Goal: Task Accomplishment & Management: Use online tool/utility

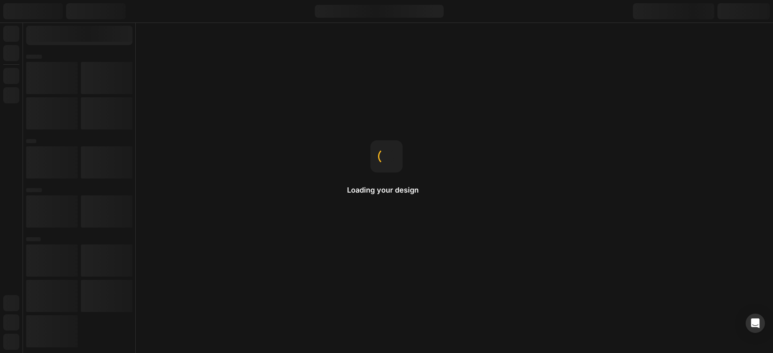
click at [443, 295] on div "Loading your design Copy & Paste Right-click to open a menu where you can find …" at bounding box center [386, 176] width 773 height 353
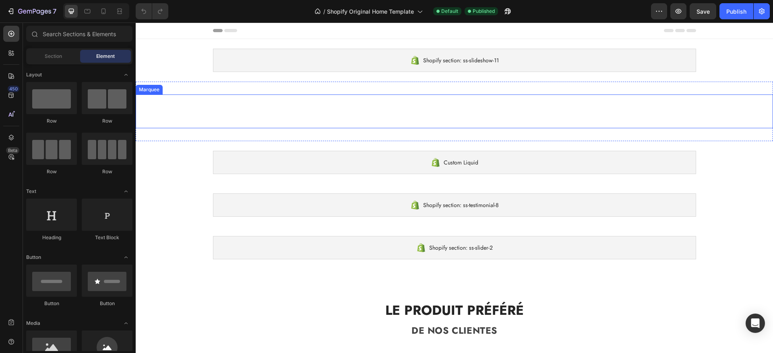
click at [511, 101] on div "Confort testé & approuvé Text Block Icon échange de taille gratuit Text Block I…" at bounding box center [456, 111] width 641 height 21
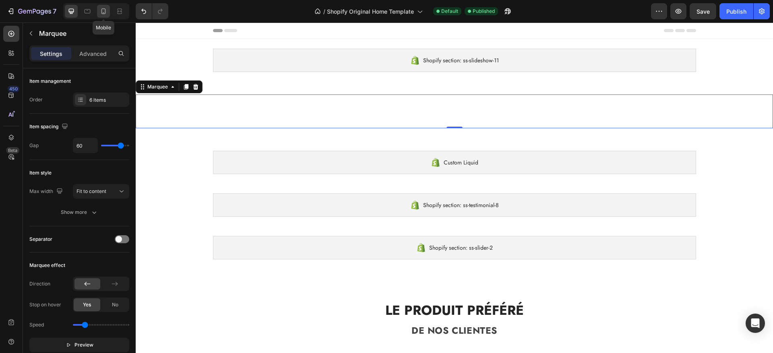
click at [104, 12] on icon at bounding box center [103, 11] width 8 height 8
type input "15"
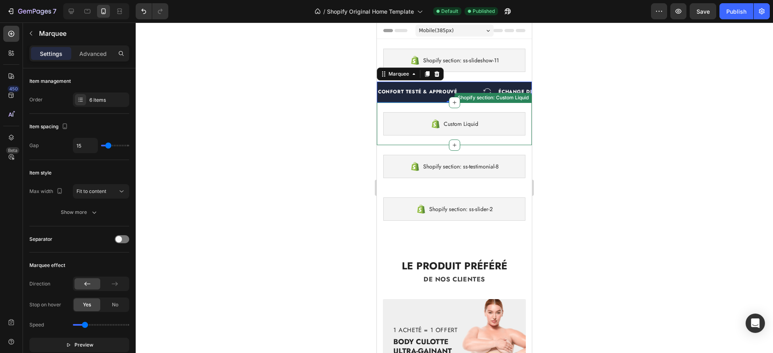
click at [393, 117] on div "Custom Liquid" at bounding box center [454, 123] width 142 height 23
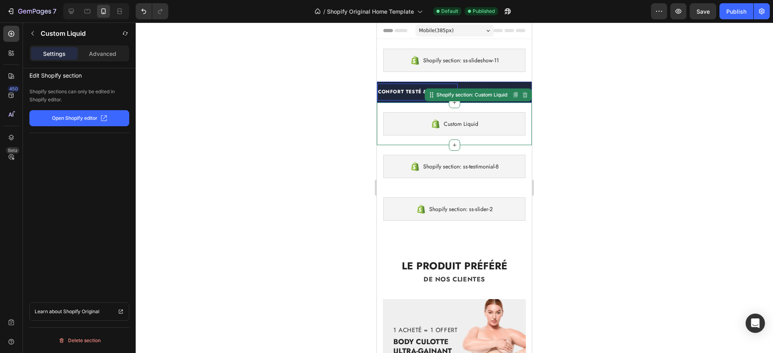
click at [396, 97] on div "Confort testé & approuvé Text Block" at bounding box center [417, 92] width 80 height 17
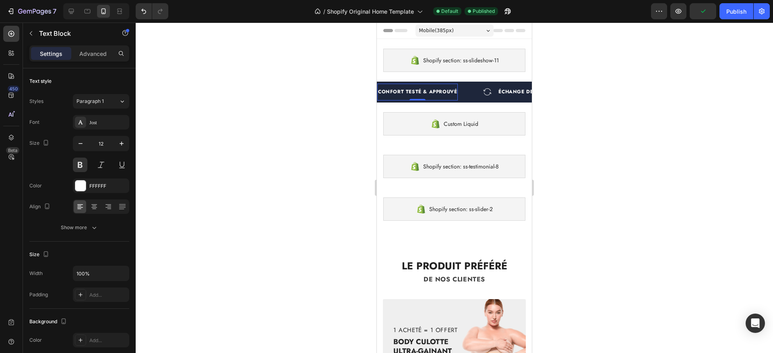
click at [398, 99] on div "Confort testé & approuvé Text Block 0" at bounding box center [417, 92] width 80 height 17
click at [472, 98] on div "Confort testé & approuvé Text Block 0 Icon échange de taille gratuit Text Block…" at bounding box center [566, 92] width 378 height 17
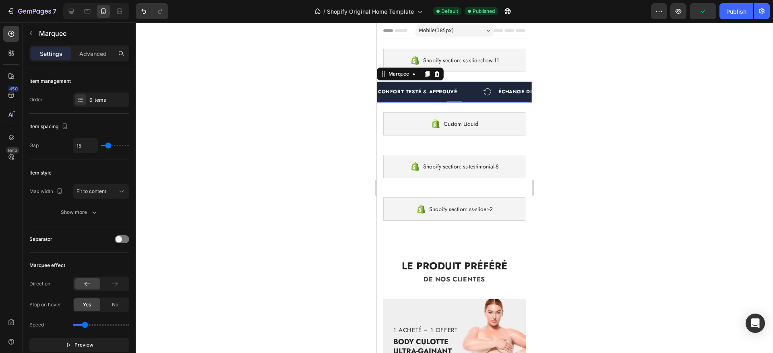
click at [470, 98] on div "Confort testé & approuvé Text Block Icon échange de taille gratuit Text Block I…" at bounding box center [566, 92] width 378 height 17
click at [456, 84] on div "Confort testé & approuvé Text Block" at bounding box center [417, 92] width 80 height 17
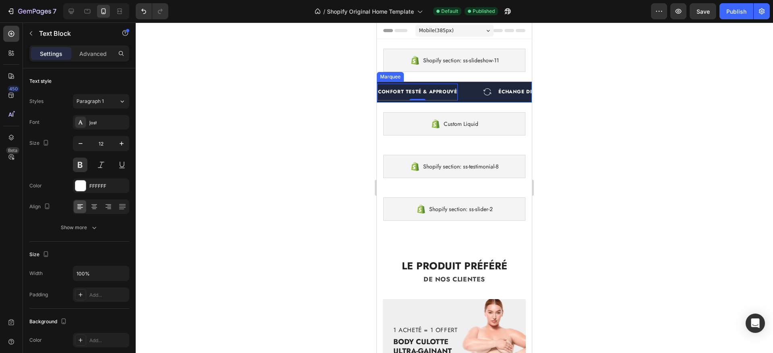
click at [468, 85] on div "Confort testé & approuvé Text Block 0 Icon échange de taille gratuit Text Block…" at bounding box center [566, 92] width 378 height 17
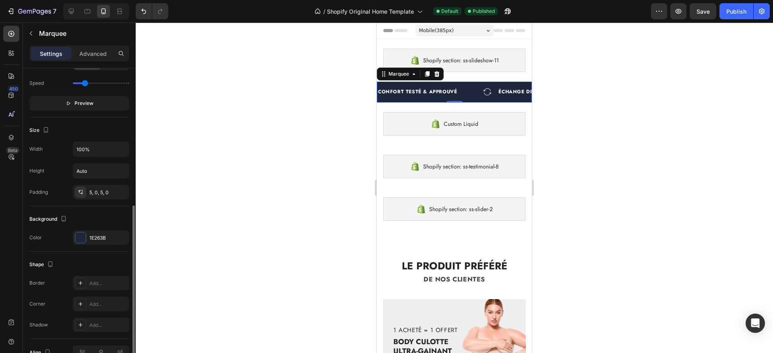
scroll to position [250, 0]
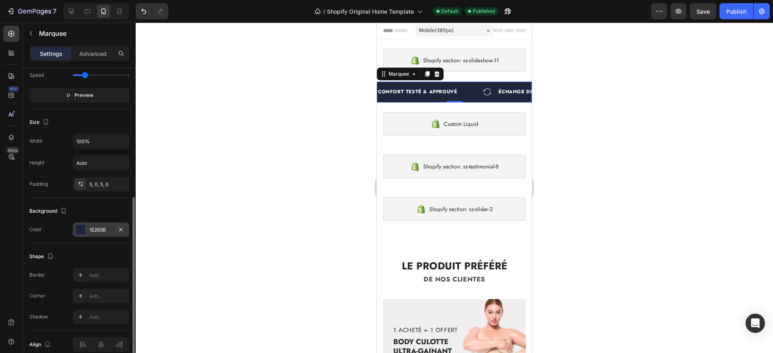
click at [94, 231] on div "1E263B" at bounding box center [100, 230] width 23 height 7
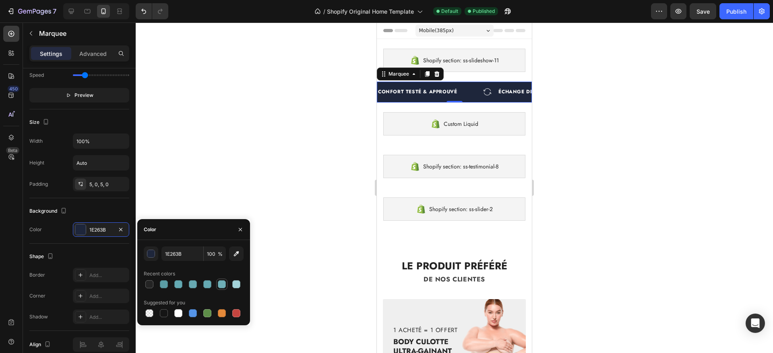
click at [226, 286] on div at bounding box center [222, 285] width 10 height 10
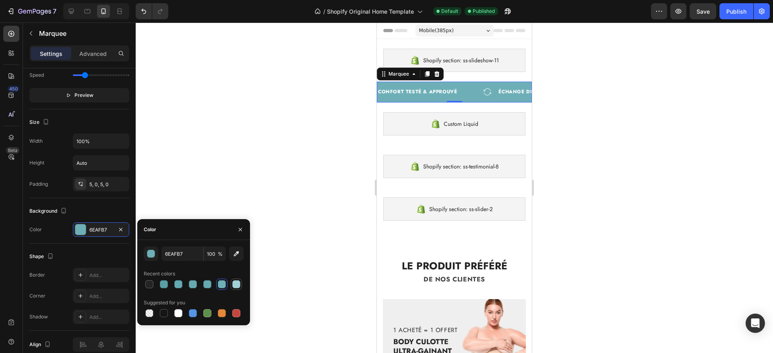
click at [235, 284] on div at bounding box center [236, 284] width 8 height 8
type input "A3D3D9"
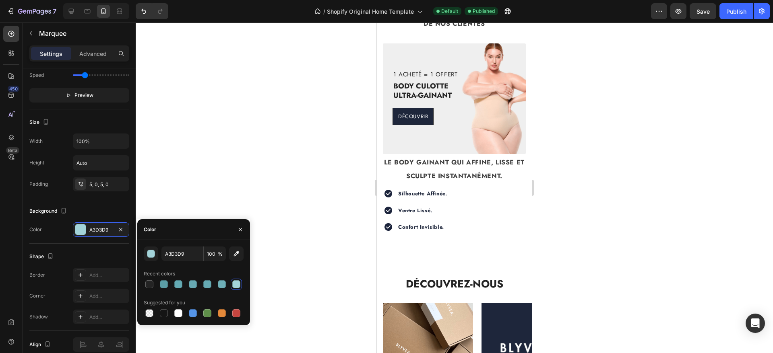
scroll to position [171, 0]
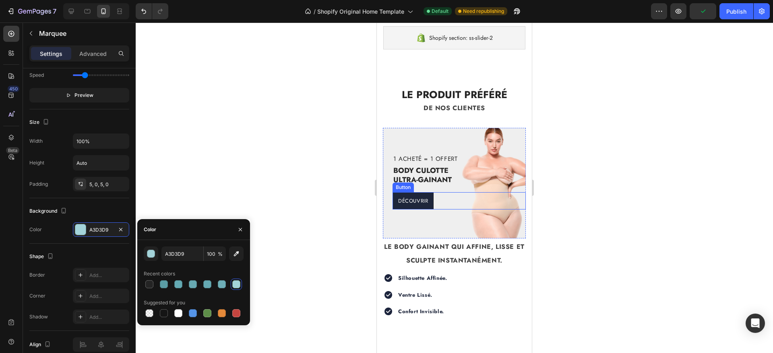
click at [460, 199] on div "découvrir Button" at bounding box center [458, 200] width 133 height 17
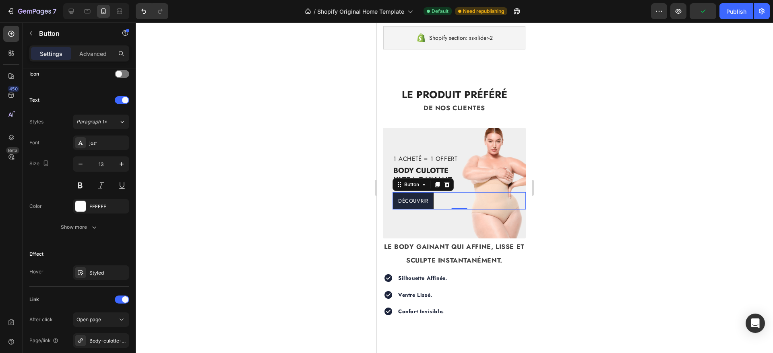
scroll to position [0, 0]
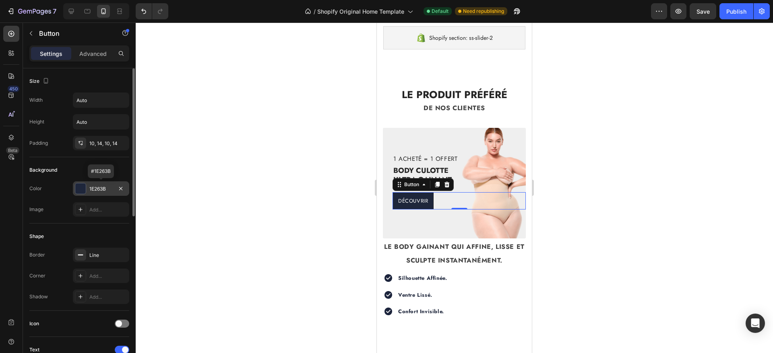
click at [95, 186] on div "1E263B" at bounding box center [100, 189] width 23 height 7
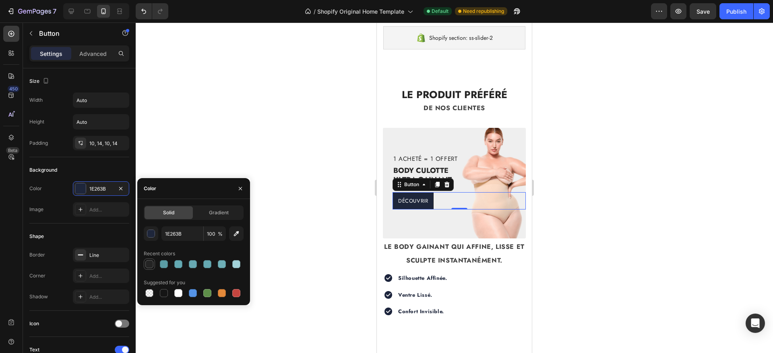
click at [152, 263] on div at bounding box center [149, 264] width 8 height 8
type input "242424"
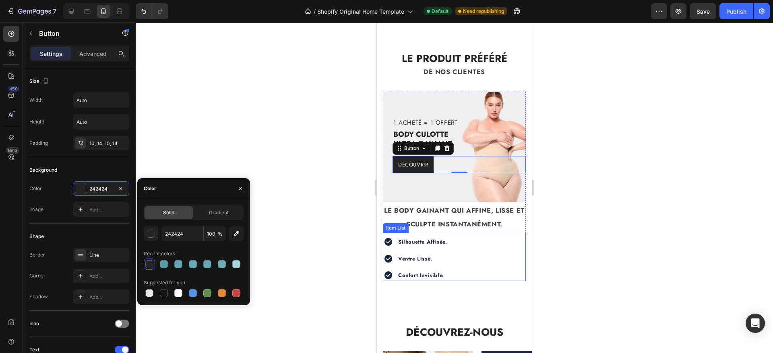
click at [488, 259] on div "silhouette affinée. ventre lissé. confort invisible." at bounding box center [454, 258] width 143 height 45
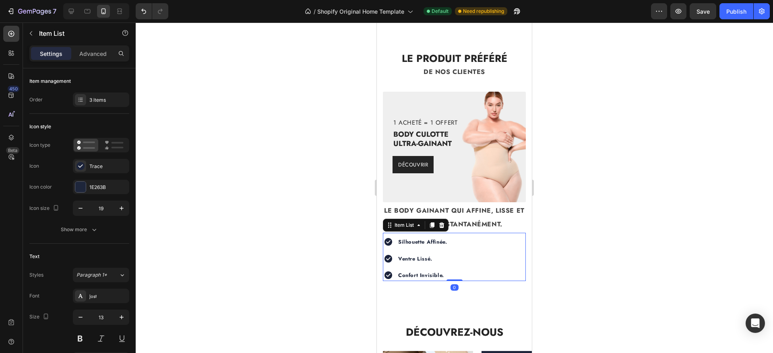
click at [387, 241] on icon at bounding box center [388, 242] width 8 height 8
click at [100, 191] on div "1E263B" at bounding box center [101, 187] width 56 height 14
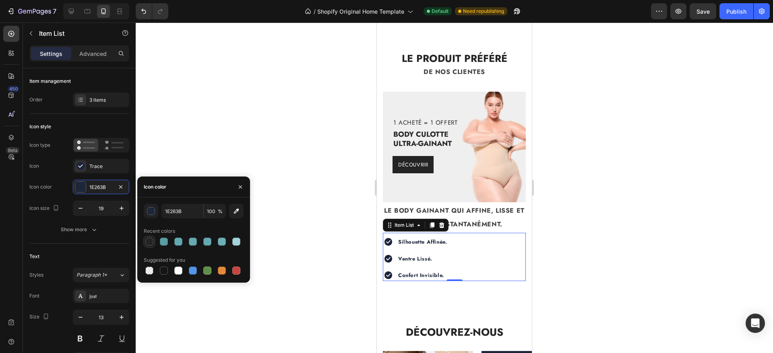
click at [152, 239] on div at bounding box center [149, 242] width 8 height 8
type input "242424"
click at [484, 209] on span "Le body gainant qui affine, lisse et sculpte instantanément." at bounding box center [454, 217] width 140 height 23
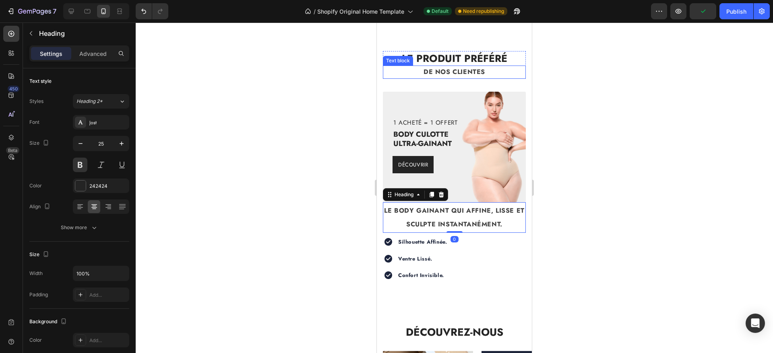
click at [451, 69] on p "de nos clientes" at bounding box center [453, 72] width 141 height 12
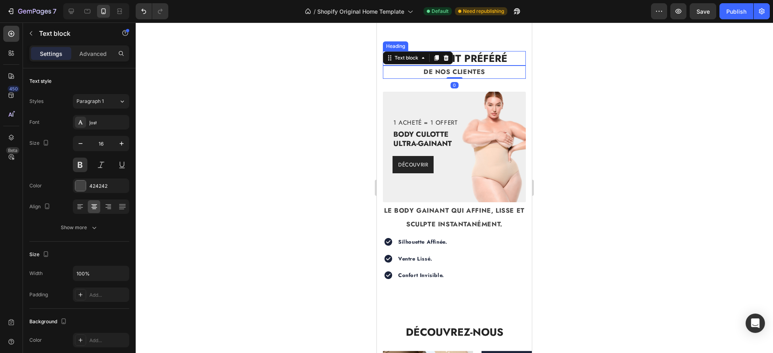
click at [456, 55] on strong "Le produit préféré" at bounding box center [454, 58] width 105 height 14
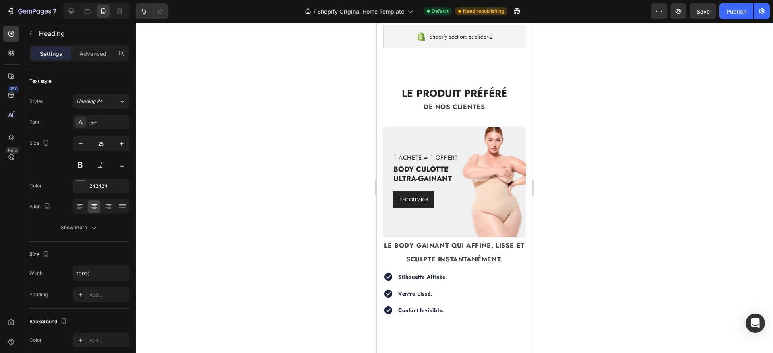
scroll to position [0, 0]
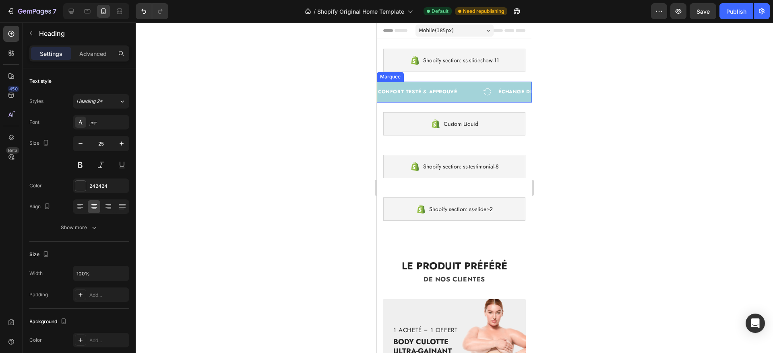
click at [474, 100] on div "Confort testé & approuvé Text Block Icon échange de taille gratuit Text Block I…" at bounding box center [566, 92] width 378 height 17
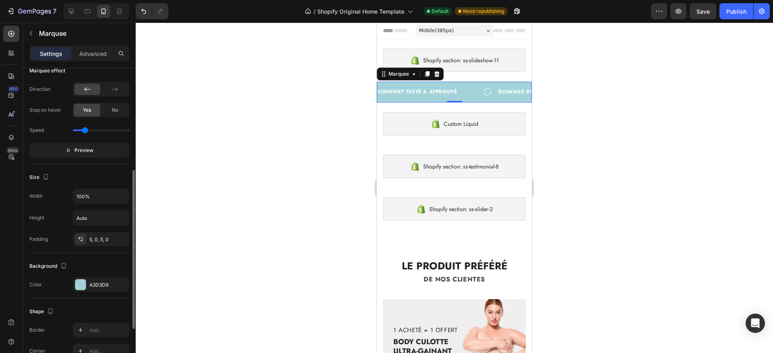
scroll to position [196, 0]
click at [95, 285] on div "A3D3D9" at bounding box center [100, 283] width 23 height 7
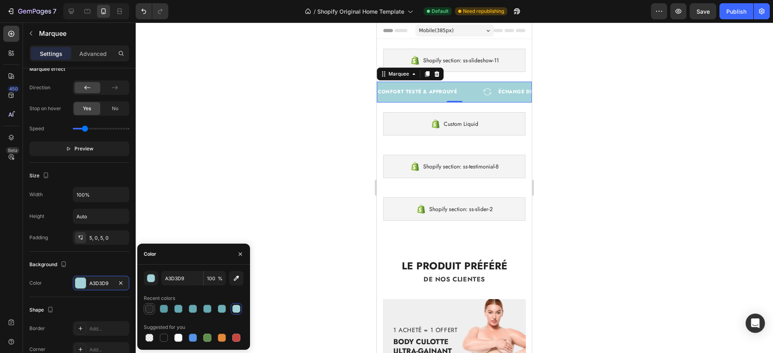
click at [149, 308] on div at bounding box center [149, 309] width 8 height 8
type input "242424"
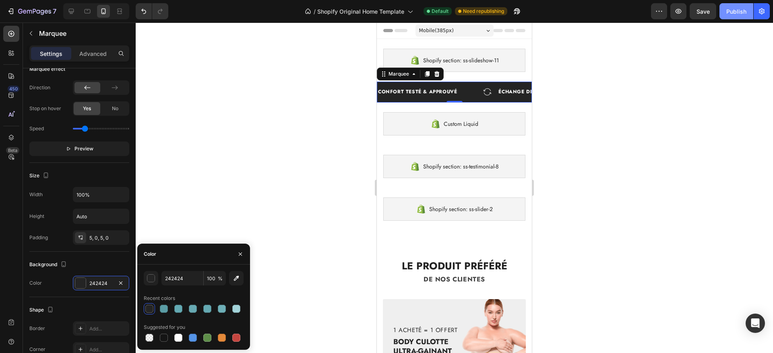
click at [733, 16] on button "Publish" at bounding box center [736, 11] width 34 height 16
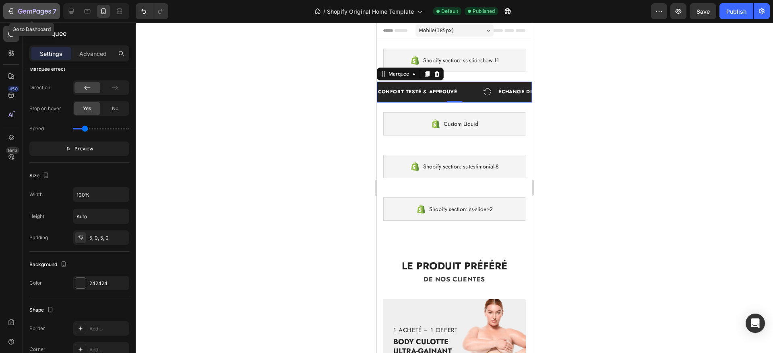
click at [14, 8] on icon "button" at bounding box center [11, 11] width 8 height 8
